Goal: Task Accomplishment & Management: Complete application form

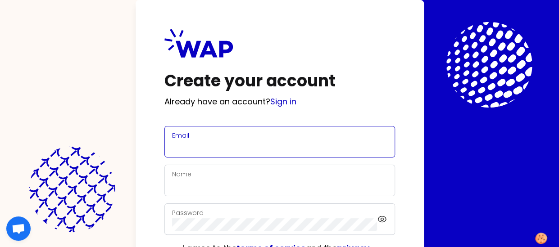
click at [263, 141] on input "Email" at bounding box center [279, 147] width 215 height 13
type input "[PERSON_NAME][EMAIL_ADDRESS][DOMAIN_NAME]"
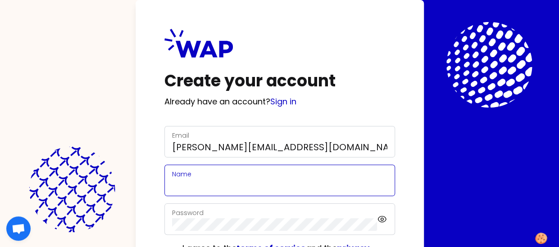
type input "[PERSON_NAME]"
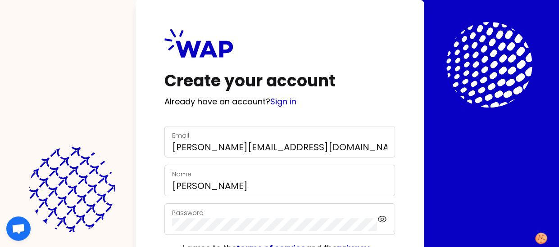
click at [246, 217] on div "Password" at bounding box center [274, 219] width 205 height 23
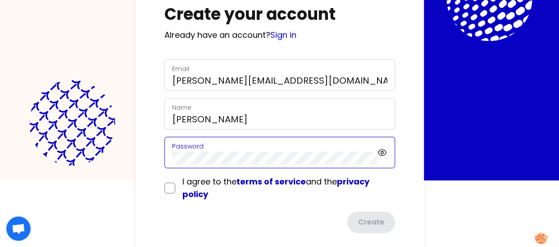
scroll to position [80, 0]
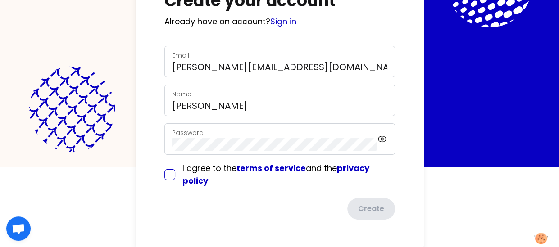
click at [169, 175] on input "checkbox" at bounding box center [169, 174] width 11 height 11
checkbox input "true"
click at [367, 204] on button "Create" at bounding box center [370, 209] width 50 height 23
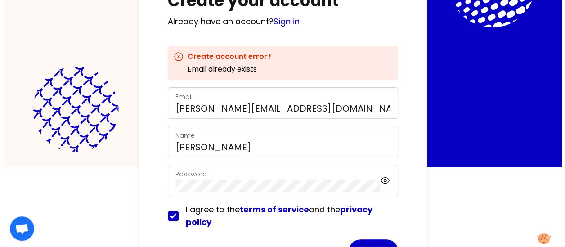
scroll to position [0, 0]
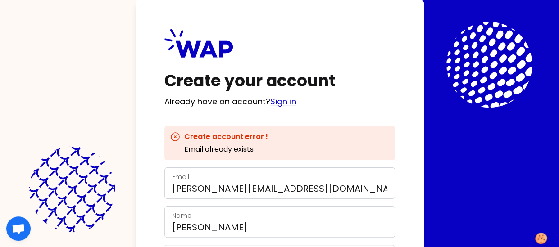
click at [291, 98] on link "Sign in" at bounding box center [283, 101] width 26 height 11
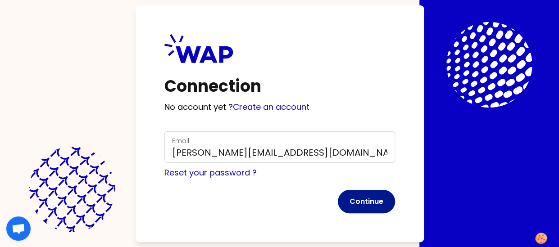
click at [363, 198] on button "Continue" at bounding box center [366, 201] width 57 height 23
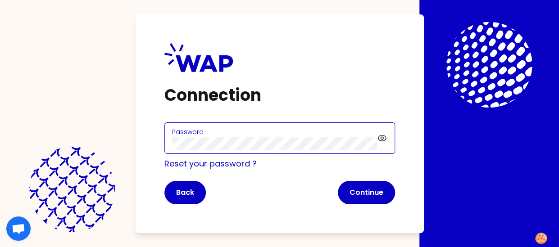
click button "Continue" at bounding box center [366, 192] width 57 height 23
